Goal: Communication & Community: Answer question/provide support

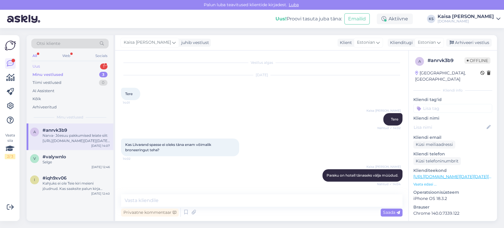
scroll to position [156, 0]
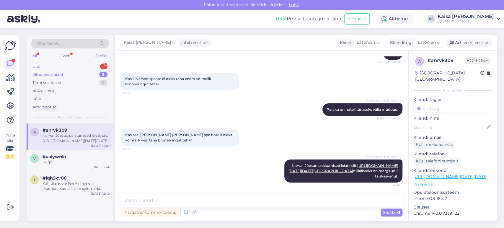
click at [91, 66] on div "Uus 1" at bounding box center [69, 66] width 77 height 8
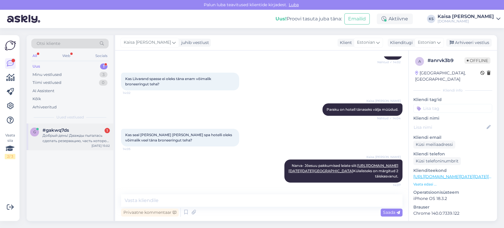
click at [78, 133] on div "Добрый день! Дважды пыталась сделать резервацию, часть которой оплачивала подар…" at bounding box center [76, 138] width 67 height 11
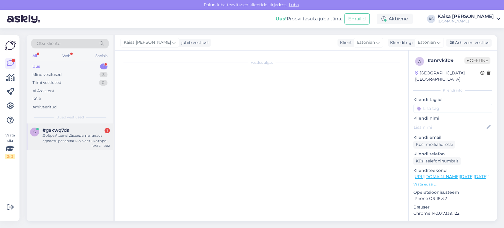
scroll to position [0, 0]
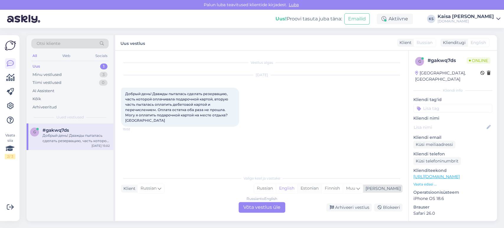
click at [322, 187] on div "Estonian" at bounding box center [309, 188] width 24 height 9
click at [273, 206] on div "Russian to Estonian Võta vestlus üle" at bounding box center [262, 207] width 47 height 11
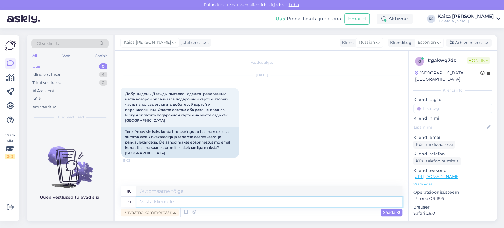
click at [262, 202] on textarea at bounding box center [269, 202] width 266 height 10
type textarea "Tere,"
type textarea "Привет,"
type textarea "Tere, paraku ei"
type textarea "Здравствуйте, к сожалению."
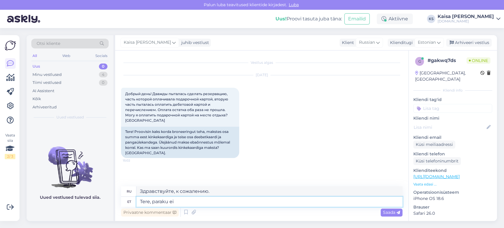
type textarea "Tere, paraku ei o"
type textarea "Здравствуйте, к сожалению нет."
type textarea "Tere, paraku ei ole võ"
type textarea "Здравствуйте, к сожалению, нет."
type textarea "Tere, paraku ei ole võimalik H"
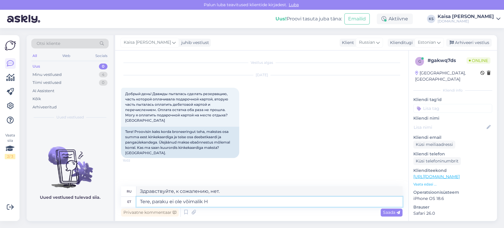
type textarea "Здравствуйте, к сожалению это невозможно."
type textarea "Tere, paraku ei ole võimalik [DOMAIN_NAME] kin"
type textarea "Здравствуйте, к сожалению, воспользоваться [DOMAIN_NAME] невозможно."
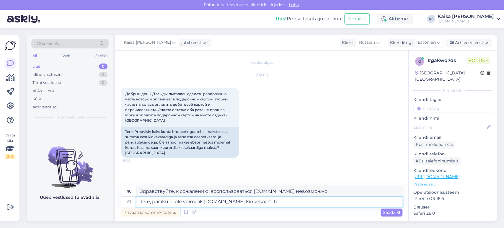
type textarea "Tere, paraku ei ole võimalik [DOMAIN_NAME] kinkekaarti ho"
type textarea "Здравствуйте, к сожалению, подарочную карту [DOMAIN_NAME] получить невозможно."
type textarea "Tere, paraku ei ole võimalik [DOMAIN_NAME] kinkekaarti hotellid"
type textarea "Здравствуйте, к сожалению, подарочные карты [DOMAIN_NAME] невозможно использова…"
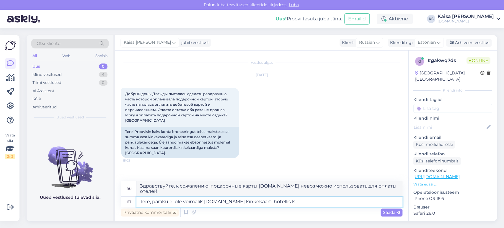
type textarea "Tere, paraku ei ole võimalik [DOMAIN_NAME] kinkekaarti hotellis ko"
type textarea "Здравствуйте, к сожалению, в отеле невозможно использовать подарочную карту [DO…"
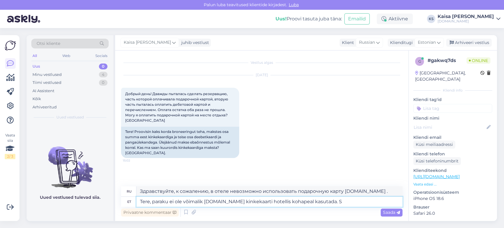
type textarea "Tere, paraku ei ole võimalik [DOMAIN_NAME] kinkekaarti hotellis kohapeal kasuta…"
type textarea "Здравствуйте, к сожалению, подарочную карту [DOMAIN_NAME] невозможно использова…"
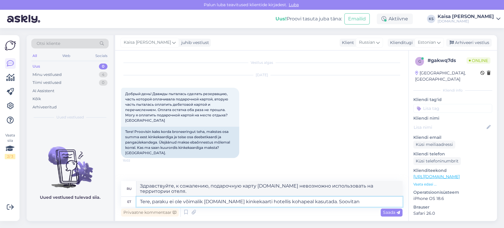
type textarea "Tere, paraku ei ole võimalik [DOMAIN_NAME] kinkekaarti hotellis kohapeal kasuta…"
type textarea "Здравствуйте! К сожалению, подарочную карту [DOMAIN_NAME] нельзя использовать н…"
type textarea "Tere, paraku ei ole võimalik [DOMAIN_NAME] kinkekaarti hotellis kohapeal kasuta…"
type textarea "Здравствуйте, к сожалению, подарочную карту [DOMAIN_NAME] невозможно использова…"
type textarea "Tere, paraku ei ole võimalik [DOMAIN_NAME] kinkekaarti hotellis kohapeal kasuta…"
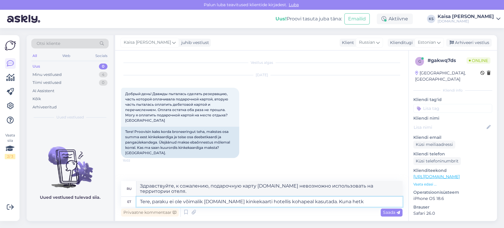
type textarea "Здравствуйте! К сожалению, подарочную карту [DOMAIN_NAME] невозможно использова…"
type textarea "Tere, paraku ei ole võimalik [DOMAIN_NAME] kinkekaarti hotellis kohapeal kasuta…"
type textarea "Здравствуйте! К сожалению, подарочную карту [DOMAIN_NAME] невозможно использова…"
type textarea "Tere, paraku ei ole võimalik [DOMAIN_NAME] kinkekaarti hotellis kohapeal kasuta…"
type textarea "Здравствуйте! К сожалению, подарочную карту [DOMAIN_NAME] невозможно использова…"
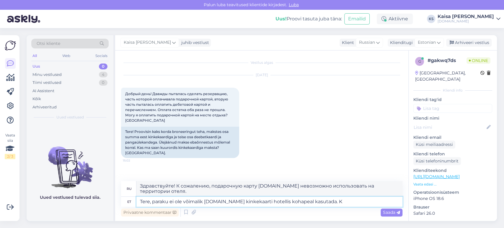
type textarea "Tere, paraku ei ole võimalik [DOMAIN_NAME] kinkekaarti hotellis kohapeal kasuta…"
type textarea "Здравствуйте, к сожалению, подарочную карту [DOMAIN_NAME] невозможно использова…"
type textarea "Tere, paraku ei ole võimalik [DOMAIN_NAME] kinkekaarti hotellis kohapeal kasuta…"
type textarea "Здравствуйте! К сожалению, подарочную карту [DOMAIN_NAME] невозможно использова…"
type textarea "Tere, paraku ei ole võimalik [DOMAIN_NAME] kinkekaarti hotellis kohapeal kasuta…"
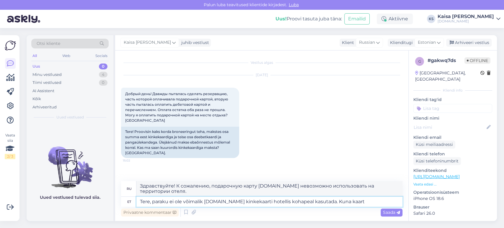
type textarea "Здравствуйте! К сожалению, подарочную карту [DOMAIN_NAME] невозможно использова…"
type textarea "Tere, paraku ei ole võimalik [DOMAIN_NAME] kinkekaarti hotellis kohapeal kasuta…"
type textarea "Здравствуйте! К сожалению, подарочную карту [DOMAIN_NAME] невозможно использова…"
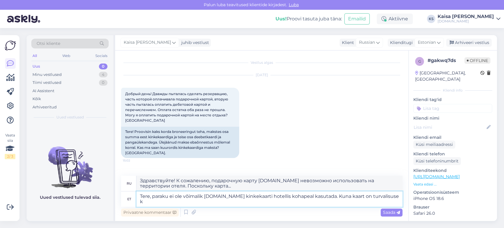
type textarea "Tere, paraku ei ole võimalik [DOMAIN_NAME] kinkekaarti hotellis kohapeal kasuta…"
type textarea "Здравствуйте! К сожалению, подарочную карту [DOMAIN_NAME] нельзя использовать н…"
type textarea "Tere, paraku ei ole võimalik [DOMAIN_NAME] kinkekaarti hotellis kohapeal kasuta…"
type textarea "Здравствуйте! К сожалению, подарочную карту [DOMAIN_NAME] невозможно использова…"
type textarea "Tere, paraku ei ole võimalik [DOMAIN_NAME] kinkekaarti hotellis kohapeal kasuta…"
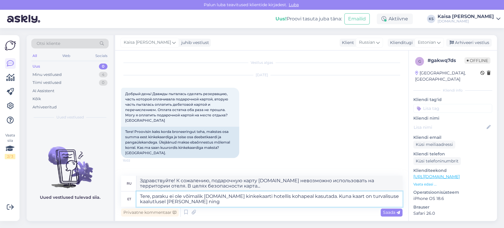
type textarea "Здравствуйте, к сожалению, подарочную карту [DOMAIN_NAME] невозможно использова…"
type textarea "Tere, paraku ei ole võimalik [DOMAIN_NAME] kinkekaarti hotellis kohapeal kasuta…"
type textarea "Здравствуйте! К сожалению, подарочную карту [DOMAIN_NAME] невозможно использова…"
type textarea "Tere, paraku ei ole võimalik [DOMAIN_NAME] kinkekaarti hotellis kohapeal kasuta…"
type textarea "Здравствуйте! К сожалению, подарочную карту [DOMAIN_NAME] невозможно использова…"
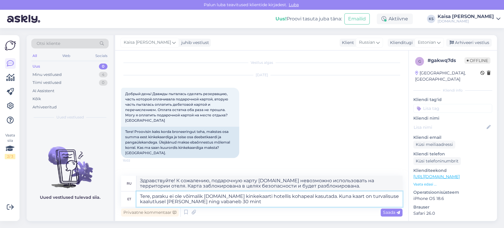
type textarea "Tere, paraku ei ole võimalik [DOMAIN_NAME] kinkekaarti hotellis kohapeal kasuta…"
type textarea "Здравствуйте! К сожалению, подарочную карту [DOMAIN_NAME] невозможно использова…"
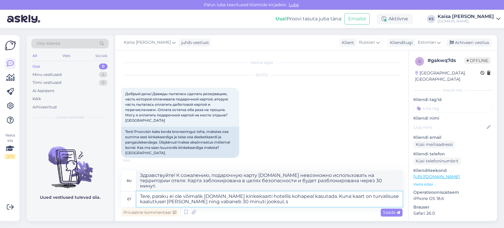
type textarea "Tere, paraku ei ole võimalik [DOMAIN_NAME] kinkekaarti hotellis kohapeal kasuta…"
type textarea "Здравствуйте! К сожалению, подарочную карту [DOMAIN_NAME] невозможно использова…"
type textarea "Tere, paraku ei ole võimalik [DOMAIN_NAME] kinkekaarti hotellis kohapeal kasuta…"
type textarea "Здравствуйте! К сожалению, подарочную карту [DOMAIN_NAME] невозможно использова…"
type textarea "Tere, paraku ei ole võimalik [DOMAIN_NAME] kinkekaarti hotellis kohapeal kasuta…"
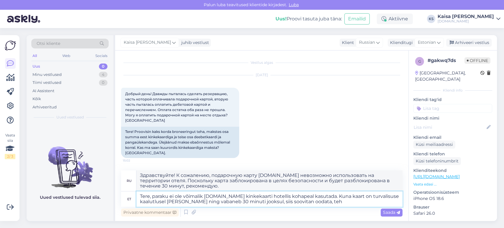
type textarea "Здравствуйте! К сожалению, подарочную карту [DOMAIN_NAME] невозможно использова…"
type textarea "Tere, paraku ei ole võimalik [DOMAIN_NAME] kinkekaarti hotellis kohapeal kasuta…"
type textarea "Здравствуйте! К сожалению, подарочную карту [DOMAIN_NAME] невозможно использова…"
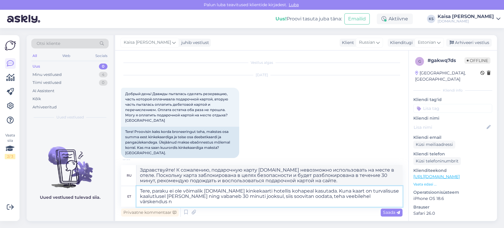
type textarea "Tere, paraku ei ole võimalik [DOMAIN_NAME] kinkekaarti hotellis kohapeal kasuta…"
type textarea "Здравствуйте! К сожалению, подарочную карту [DOMAIN_NAME] невозможно использова…"
type textarea "Tere, paraku ei ole võimalik [DOMAIN_NAME] kinkekaarti hotellis kohapeal kasuta…"
type textarea "Здравствуйте! К сожалению, подарочную карту [DOMAIN_NAME] невозможно использова…"
type textarea "Tere, paraku ei ole võimalik [DOMAIN_NAME] kinkekaarti hotellis kohapeal kasuta…"
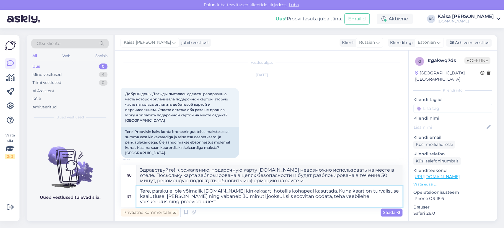
type textarea "Здравствуйте! К сожалению, подарочную карту [DOMAIN_NAME] невозможно использова…"
type textarea "Tere, paraku ei ole võimalik [DOMAIN_NAME] kinkekaarti hotellis kohapeal kasuta…"
type textarea "Здравствуйте! К сожалению, подарочную карту [DOMAIN_NAME] невозможно использова…"
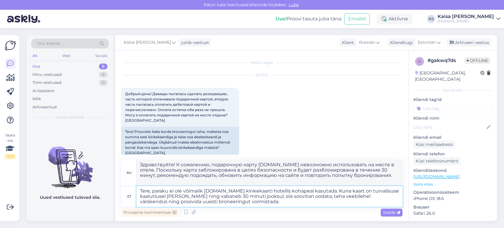
type textarea "Tere, paraku ei ole võimalik [DOMAIN_NAME] kinkekaarti hotellis kohapeal kasuta…"
type textarea "Здравствуйте! К сожалению, подарочную карту [DOMAIN_NAME] невозможно использова…"
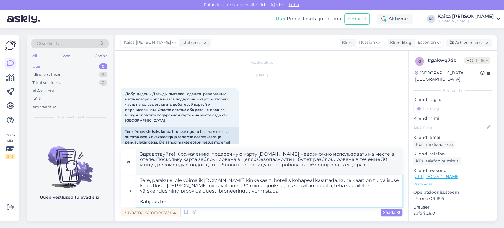
type textarea "Tere, paraku ei ole võimalik [DOMAIN_NAME] kinkekaarti hotellis kohapeal kasuta…"
type textarea "Здравствуйте! К сожалению, подарочную карту [DOMAIN_NAME] невозможно использова…"
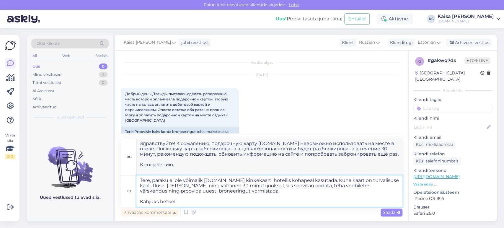
type textarea "Tere, paraku ei ole võimalik [DOMAIN_NAME] kinkekaarti hotellis kohapeal kasuta…"
type textarea "Здравствуйте! К сожалению, подарочную карту [DOMAIN_NAME] невозможно использова…"
type textarea "Tere, paraku ei ole võimalik [DOMAIN_NAME] kinkekaarti hotellis kohapeal kasuta…"
type textarea "Здравствуйте! К сожалению, подарочную карту [DOMAIN_NAME] невозможно использова…"
type textarea "Tere, paraku ei ole võimalik [DOMAIN_NAME] kinkekaarti hotellis kohapeal kasuta…"
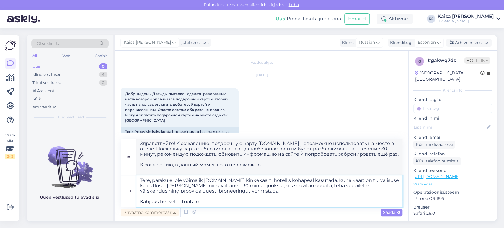
type textarea "Здравствуйте! К сожалению, подарочная карта [DOMAIN_NAME] недоступна на террито…"
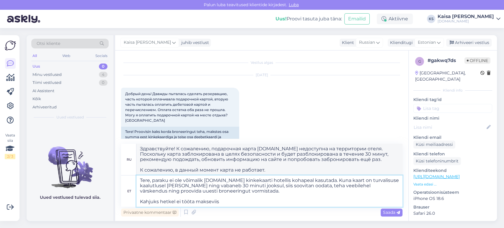
type textarea "Tere, paraku ei ole võimalik [DOMAIN_NAME] kinkekaarti hotellis kohapeal kasuta…"
type textarea "Здравствуйте! К сожалению, подарочную карту [DOMAIN_NAME] невозможно использова…"
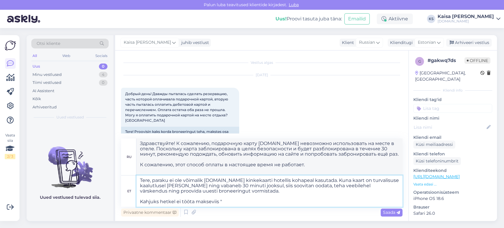
type textarea "Tere, paraku ei ole võimalik [DOMAIN_NAME] kinkekaarti hotellis kohapeal kasuta…"
type textarea "Здравствуйте! К сожалению, подарочную карту [DOMAIN_NAME] невозможно использова…"
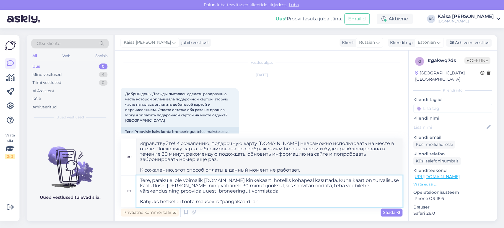
type textarea "Tere, paraku ei ole võimalik [DOMAIN_NAME] kinkekaarti hotellis kohapeal kasuta…"
type textarea "Здравствуйте! К сожалению, подарочная карта [DOMAIN_NAME] недоступна для оплаты…"
type textarea "Tere, paraku ei ole võimalik [DOMAIN_NAME] kinkekaarti hotellis kohapeal kasuta…"
type textarea "Здравствуйте! К сожалению, подарочную карту [DOMAIN_NAME] невозможно использова…"
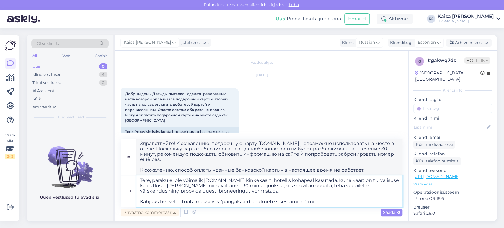
type textarea "Tere, paraku ei ole võimalik [DOMAIN_NAME] kinkekaarti hotellis kohapeal kasuta…"
type textarea "Здравствуйте! К сожалению, подарочная карта [DOMAIN_NAME] недоступна для исполь…"
type textarea "Tere, paraku ei ole võimalik [DOMAIN_NAME] kinkekaarti hotellis kohapeal kasuta…"
type textarea "Здравствуйте! К сожалению, подарочную карту [DOMAIN_NAME] невозможно использова…"
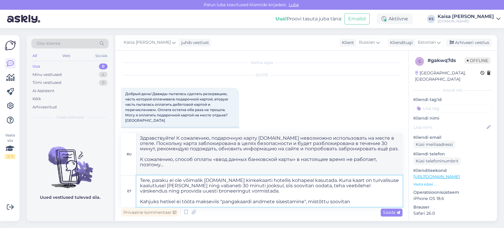
type textarea "Tere, paraku ei ole võimalik [DOMAIN_NAME] kinkekaarti hotellis kohapeal kasuta…"
type textarea "Здравствуйте! К сожалению, подарочную карту [DOMAIN_NAME] невозможно использова…"
type textarea "Tere, paraku ei ole võimalik [DOMAIN_NAME] kinkekaarti hotellis kohapeal kasuta…"
type textarea "Здравствуйте! К сожалению, подарочную карту [DOMAIN_NAME] невозможно использова…"
type textarea "Tere, paraku ei ole võimalik [DOMAIN_NAME] kinkekaarti hotellis kohapeal kasuta…"
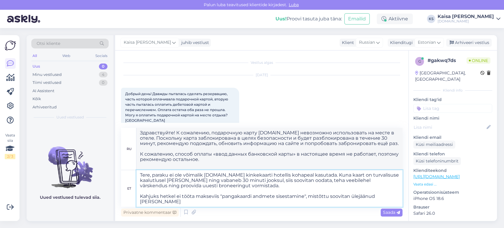
type textarea "Здравствуйте! К сожалению, подарочную карту [DOMAIN_NAME] невозможно использова…"
type textarea "Tere, paraku ei ole võimalik [DOMAIN_NAME] kinkekaarti hotellis kohapeal kasuta…"
type textarea "Здравствуйте! К сожалению, подарочную карту [DOMAIN_NAME] невозможно использова…"
type textarea "Tere, paraku ei ole võimalik [DOMAIN_NAME] kinkekaarti hotellis kohapeal kasuta…"
type textarea "Здравствуйте! К сожалению, подарочную карту [DOMAIN_NAME] невозможно использова…"
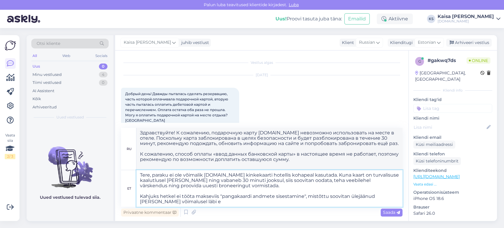
type textarea "Tere, paraku ei ole võimalik [DOMAIN_NAME] kinkekaarti hotellis kohapeal kasuta…"
type textarea "Здравствуйте! К сожалению, подарочную карту [DOMAIN_NAME] невозможно использова…"
type textarea "Tere, paraku ei ole võimalik [DOMAIN_NAME] kinkekaarti hotellis kohapeal kasuta…"
type textarea "Здравствуйте! К сожалению, подарочную карту [DOMAIN_NAME] невозможно использова…"
type textarea "Tere, paraku ei ole võimalik [DOMAIN_NAME] kinkekaarti hotellis kohapeal kasuta…"
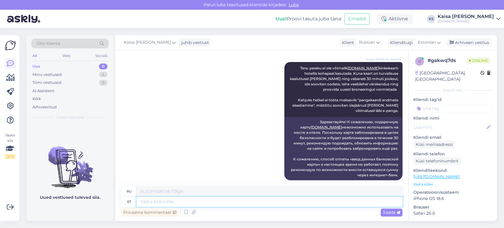
scroll to position [144, 0]
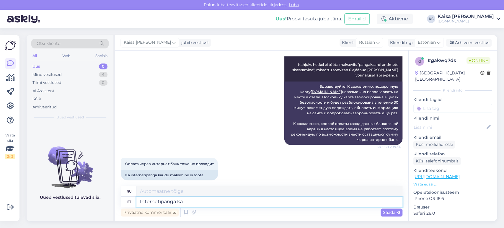
type textarea "Internetipanga kau"
type textarea "Интернет-банкинг"
type textarea "Internetipanga kaudu"
type textarea "Через интернет-банкинг"
type textarea "Internetipanga kaudu maksmine t"
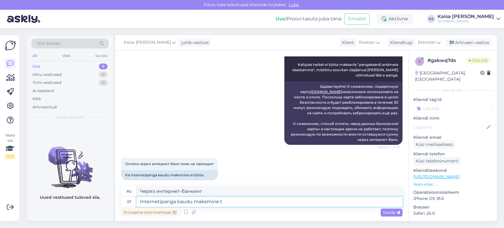
type textarea "Оплата через интернет-банкинг"
type textarea "Internetipanga kaudu maksmine töötab"
type textarea "Оплата через интернет-банкинг работает"
type textarea "Internetipanga kaudu maksmine töötab ning se"
type textarea "Оплата через интернет-банкинг работает [PERSON_NAME]"
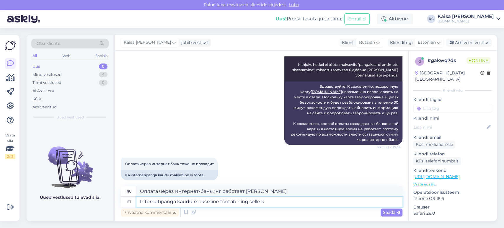
type textarea "Internetipanga kaudu maksmine töötab ning selle ko"
type textarea "Оплата через интернет-банкинг работает и его"
type textarea "Internetipanga kaudu maksmine töötab ning selle kohta ei"
type textarea "Оплата через интернет-банкинг и все о нем"
type textarea "Internetipanga kaudu maksmine töötab ning selle kohta ei ole"
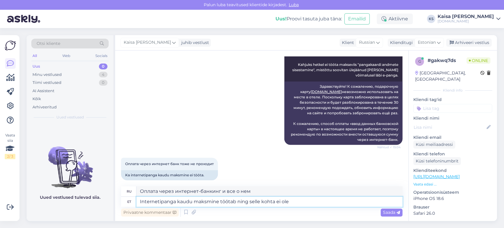
type textarea "Оплата через интернет-банкинг работает, комиссия за это не взимается."
click at [220, 203] on textarea "Internetipanga kaudu maksmine töötab ning selle kohta ei ole" at bounding box center [269, 202] width 266 height 10
type textarea "Internetipanga kaudu maksmine petöötab ning selle kohta ei ole"
type textarea "Оплата через интернет-банкинг является мошенничеством, и никакой информации об …"
type textarea "Internetipanga kaudu maksmine peaks töötab ning selle kohta ei ole"
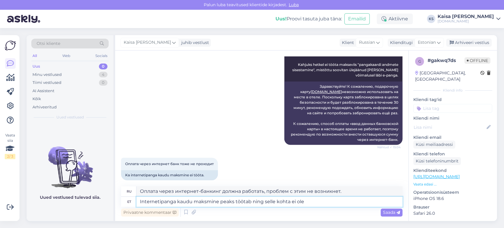
type textarea "Оплата через интернет-банкинг должна работать, но информации об этом нет."
click at [249, 201] on textarea "Internetipanga kaudu maksmine peaks töötab ning selle kohta ei ole" at bounding box center [269, 202] width 266 height 10
type textarea "Internetipanga kaudu maksmine peaks töötama ning selle kohta ei ole"
type textarea "Оплата через интернет-банкинг должна работать, с этим проблем нет."
click at [314, 202] on textarea "Internetipanga kaudu maksmine peaks töötama ning selle kohta ei ole" at bounding box center [269, 202] width 266 height 10
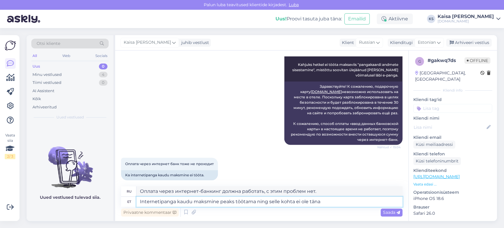
type textarea "Internetipanga kaudu maksmine peaks töötama ning selle kohta ei ole täna"
type textarea "Оплата через интернет-банкинг должна работать, но на сегодняшний день информаци…"
type textarea "Internetipanga kaudu maksmine peaks töötama ning selle kohta ei ole täna tagasi…"
type textarea "Оплата через интернет-банкинг должна работать, но на сегодняшний день отзывов п…"
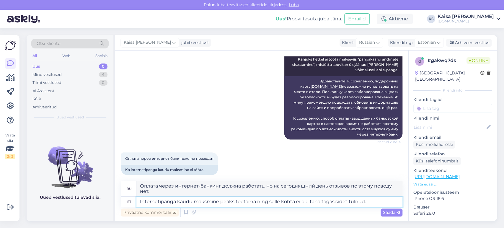
type textarea "Internetipanga kaudu maksmine peaks töötama ning selle kohta ei ole täna tagasi…"
type textarea "Оплата через интернет-банкинг должна работать, но [DATE] никаких отзывов по это…"
type textarea "Internetipanga kaudu maksmine peaks töötama ning selle kohta ei ole täna tagasi…"
type textarea "Оплата через интернет-банкинг должна работать, но [DATE] не было никаких отзыво…"
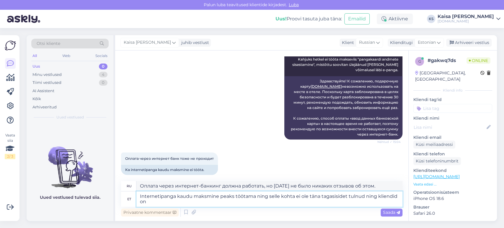
type textarea "Internetipanga kaudu maksmine peaks töötama ning selle kohta ei ole täna tagasi…"
type textarea "Оплата через интернет-банкинг должна работать, но [DATE] не было никаких отзыво…"
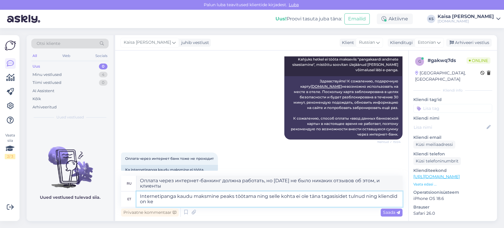
scroll to position [155, 0]
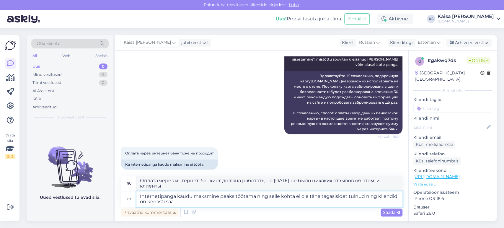
type textarea "Internetipanga kaudu maksmine peaks töötama ning selle kohta ei ole täna tagasi…"
type textarea "Оплата через интернет-банкинг должна работать, на сегодняшний день никаких отзы…"
type textarea "Internetipanga kaudu maksmine peaks töötama ning selle kohta ei ole täna tagasi…"
type textarea "Оплата через интернет-банкинг должна работать, на сегодняшний день не было ника…"
type textarea "Internetipanga kaudu maksmine peaks töötama ning selle kohta ei ole täna tagasi…"
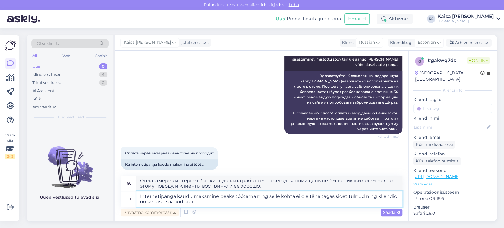
type textarea "Оплата через интернет-банкинг должна работать, на сегодняшний день никаких отзы…"
type textarea "Internetipanga kaudu maksmine peaks töötama ning selle kohta ei ole täna tagasi…"
type textarea "Оплата через интернет-банкинг должна работать, и на сегодняшний день никаких от…"
type textarea "Internetipanga kaudu maksmine peaks töötama ning selle kohta ei ole täna tagasi…"
type textarea "Оплата через интернет-банкинг должна работать, и на сегодняшний день никаких от…"
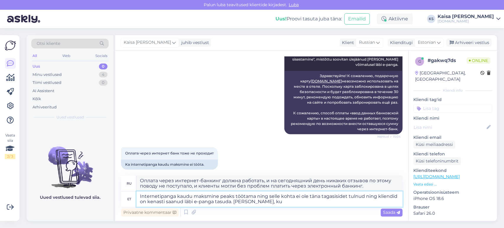
type textarea "Internetipanga kaudu maksmine peaks töötama ning selle kohta ei ole täna tagasi…"
type textarea "Оплата через интернет-банкинг должна работать, и [DATE] никаких отзывов по этом…"
type textarea "Internetipanga kaudu maksmine peaks töötama ning selle kohta ei ole täna tagasi…"
type textarea "Оплата через интернет-банкинг должна работать, и [DATE] никаких отзывов по этом…"
type textarea "Internetipanga kaudu maksmine peaks töötama ning selle kohta ei ole täna tagasi…"
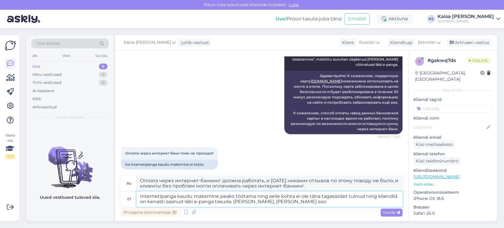
type textarea "Оплата через интернет-банкинг должна работать, и [DATE] никаких отзывов по этом…"
type textarea "Internetipanga kaudu maksmine peaks töötama ning selle kohta ei ole täna tagasi…"
type textarea "Оплата через интернет-банкинг должна работать, и [DATE] никаких отзывов по этом…"
type textarea "Internetipanga kaudu maksmine peaks töötama ning selle kohta ei ole täna tagasi…"
type textarea "Оплата через интернет-банкинг должна работать, и [DATE] никаких отзывов об этом…"
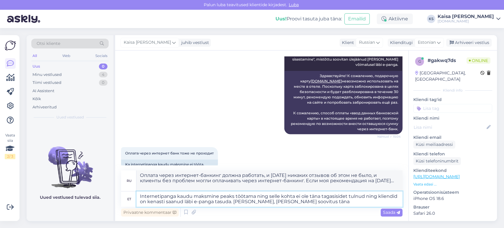
scroll to position [160, 0]
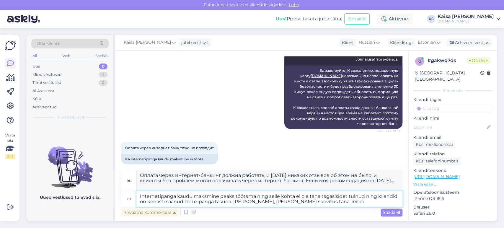
type textarea "Internetipanga kaudu maksmine peaks töötama ning selle kohta ei ole täna tagasi…"
type textarea "Оплата через интернет-банкинг должна работать, и [DATE] никаких отзывов об этом…"
type textarea "Internetipanga kaudu maksmine peaks töötama ning selle kohta ei ole täna tagasi…"
type textarea "Оплата через интернет-банкинг должна работать, и [DATE] никаких отзывов об этом…"
type textarea "Internetipanga kaudu maksmine peaks töötama ning selle kohta ei ole täna tagasi…"
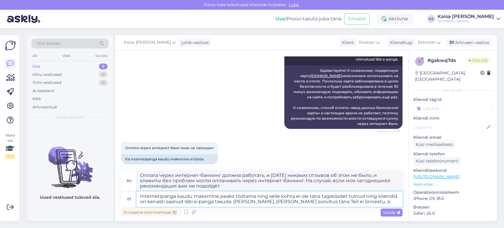
type textarea "Оплата через интернет-банкинг должна работать, и [DATE] никаких отзывов об этом…"
type textarea "Internetipanga kaudu maksmine peaks töötama ning selle kohta ei ole täna tagasi…"
type textarea "Оплата через интернет-банкинг должна работать, и [DATE] не было никаких отзывов…"
type textarea "Internetipanga kaudu maksmine peaks töötama ning selle kohta ei ole täna tagasi…"
type textarea "Оплата через интернет-банкинг должна работать, и [DATE] никаких отзывов об этом…"
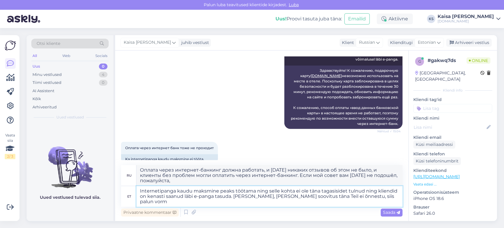
scroll to position [166, 0]
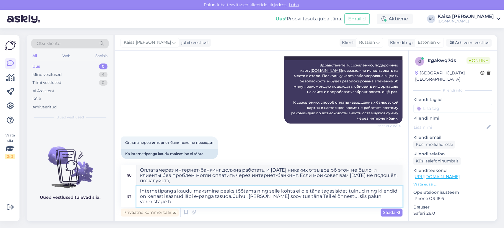
type textarea "Internetipanga kaudu maksmine peaks töötama ning selle kohta ei ole täna tagasi…"
type textarea "Оплата через интернет-банкинг должна работать, и [DATE] не было никаких отзывов…"
type textarea "Internetipanga kaudu maksmine peaks töötama ning selle kohta ei ole täna tagasi…"
type textarea "Оплата через интернет-банкинг должна работать, и [DATE] никаких отзывов по этом…"
type textarea "Internetipanga kaudu maksmine peaks töötama ning selle kohta ei ole täna tagasi…"
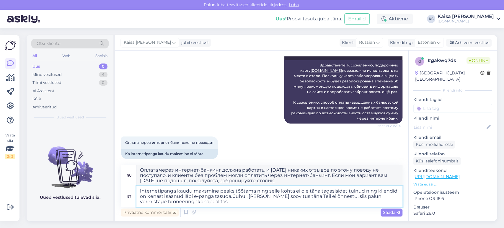
type textarea "Оплата через интернет-банкинг должна работать, и [DATE] никаких отзывов об этом…"
type textarea "Internetipanga kaudu maksmine peaks töötama ning selle kohta ei ole täna tagasi…"
type textarea "Оплата через интернет-банкинг должна работать, и [DATE] никаких отзывов об этом…"
type textarea "Internetipanga kaudu maksmine peaks töötama ning selle kohta ei ole täna tagasi…"
type textarea "Оплата через интернет-банкинг должна работать, и [DATE] никаких отзывов об этом…"
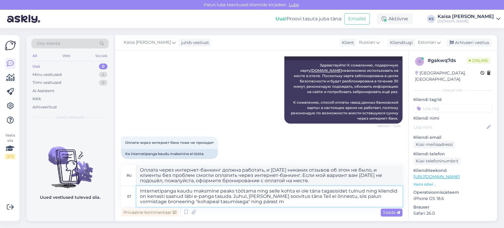
type textarea "Internetipanga kaudu maksmine peaks töötama ning selle kohta ei ole täna tagasi…"
type textarea "Оплата через интернет-банкинг должна работать, и [DATE] никаких отзывов об этом…"
type textarea "Internetipanga kaudu maksmine peaks töötama ning selle kohta ei ole täna tagasi…"
type textarea "Оплата через интернет-банкинг должна работать, и [DATE] никаких отзывов об этом…"
type textarea "Internetipanga kaudu maksmine peaks töötama ning selle kohta ei ole täna tagasi…"
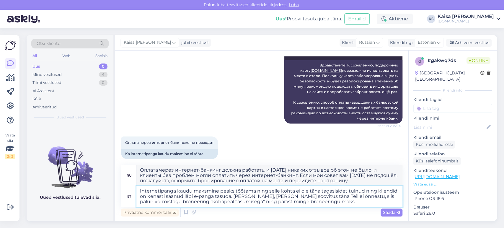
type textarea "Оплата через интернет-банкинг должна работать, и [DATE] никаких отзывов об этом…"
type textarea "Internetipanga kaudu maksmine peaks töötama ning selle kohta ei ole täna tagasi…"
type textarea "Оплата через интернет-банкинг должна работать, и [DATE] никаких отзывов об этом…"
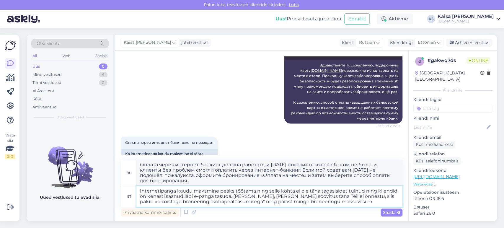
scroll to position [167, 0]
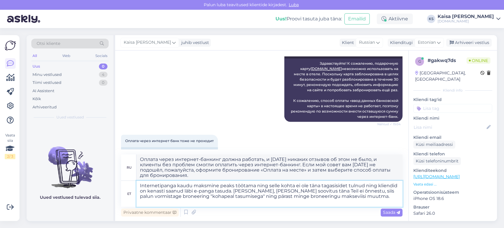
type textarea "Internetipanga kaudu maksmine peaks töötama ning selle kohta ei ole täna tagasi…"
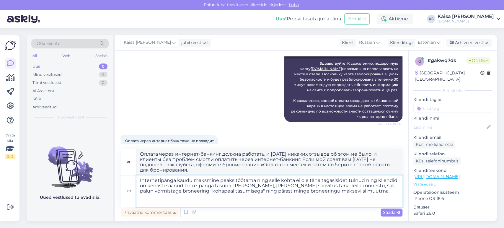
type textarea "Оплата через интернет-банкинг должна работать, и [DATE] никаких отзывов об этом…"
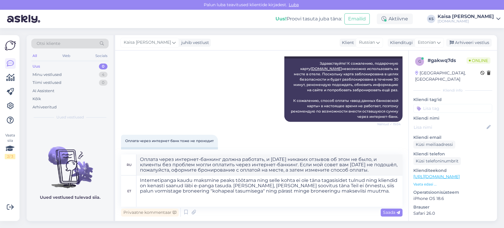
click at [45, 142] on img at bounding box center [70, 162] width 87 height 53
click at [209, 200] on textarea "Internetipanga kaudu maksmine peaks töötama ning selle kohta ei ole täna tagasi…" at bounding box center [269, 190] width 266 height 31
paste textarea "Broneeringu makseviisi on võimalik muuta broneeringu kinnituskirjas oleva otsel…"
type textarea "Internetipanga kaudu maksmine peaks töötama ning selle kohta ei ole täna tagasi…"
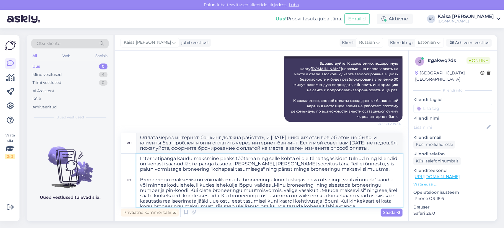
scroll to position [8, 0]
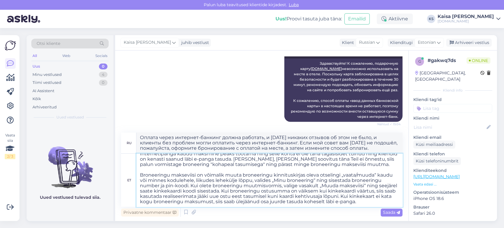
type textarea "Loremi dolor sitametc-adipisc elitse doeiusmo, t incidid ut labo etdolor magnaa…"
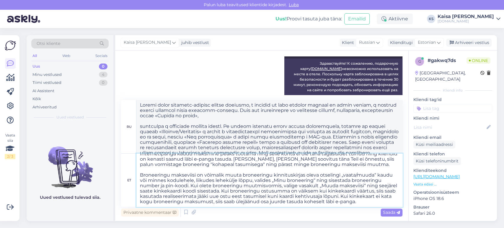
scroll to position [10, 0]
type textarea "Internetipanga kaudu maksmine peaks töötama ning selle kohta ei ole täna tagasi…"
click at [389, 211] on span "Saada" at bounding box center [391, 212] width 17 height 5
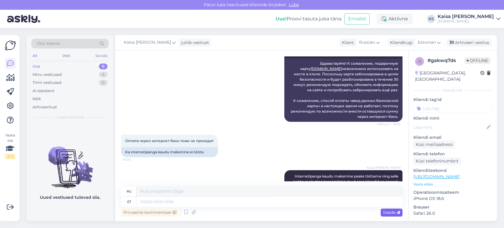
scroll to position [0, 0]
